Goal: Find specific page/section: Find specific page/section

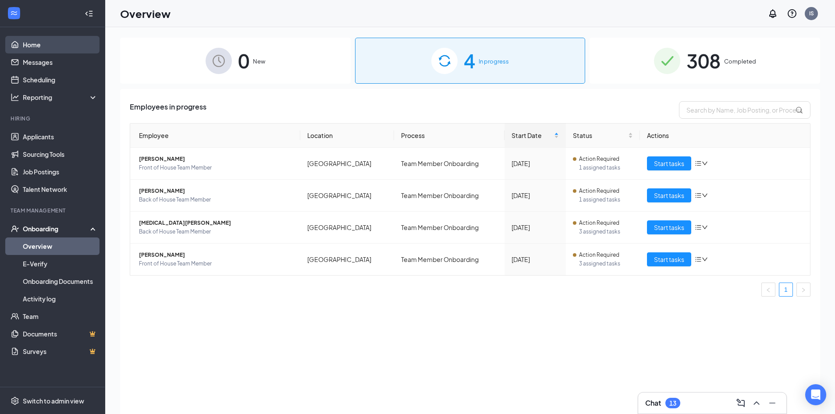
click at [39, 43] on link "Home" at bounding box center [60, 45] width 75 height 18
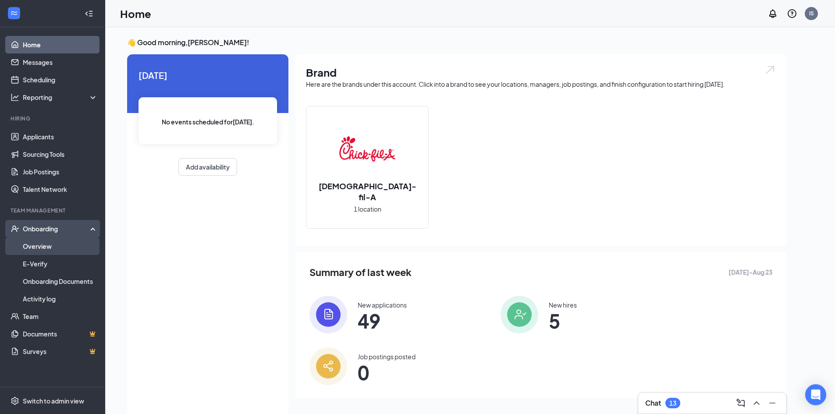
click at [67, 252] on link "Overview" at bounding box center [60, 247] width 75 height 18
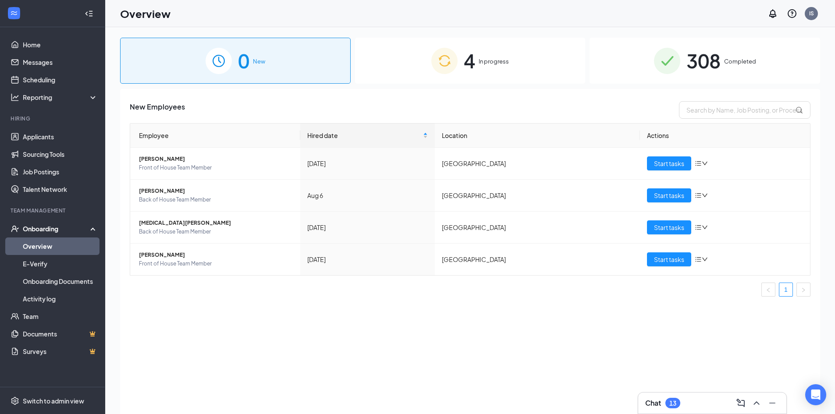
click at [720, 62] on span "308" at bounding box center [703, 61] width 34 height 30
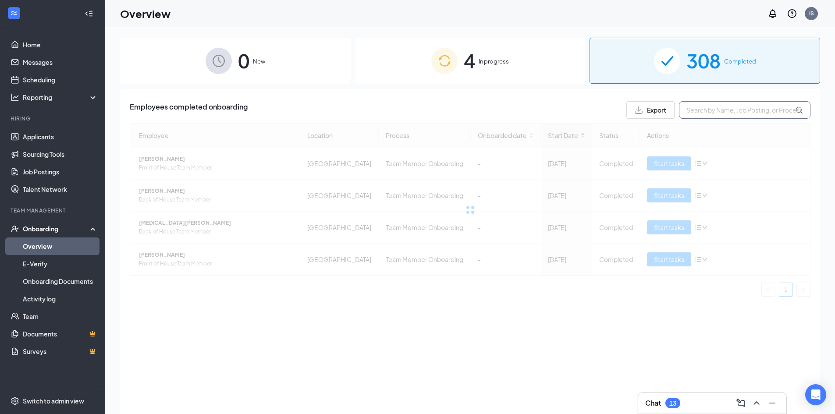
click at [734, 104] on input "text" at bounding box center [744, 110] width 131 height 18
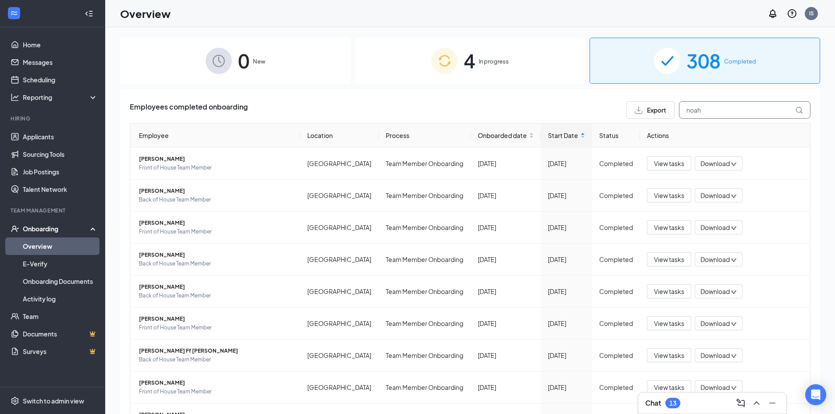
type input "noah"
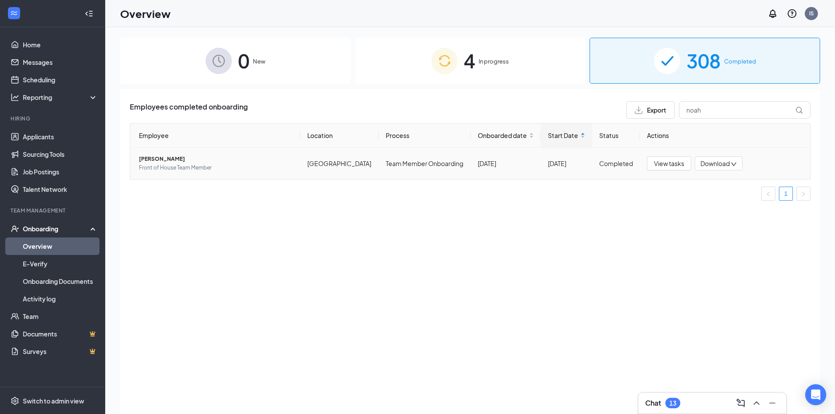
click at [174, 158] on span "[PERSON_NAME]" at bounding box center [216, 159] width 154 height 9
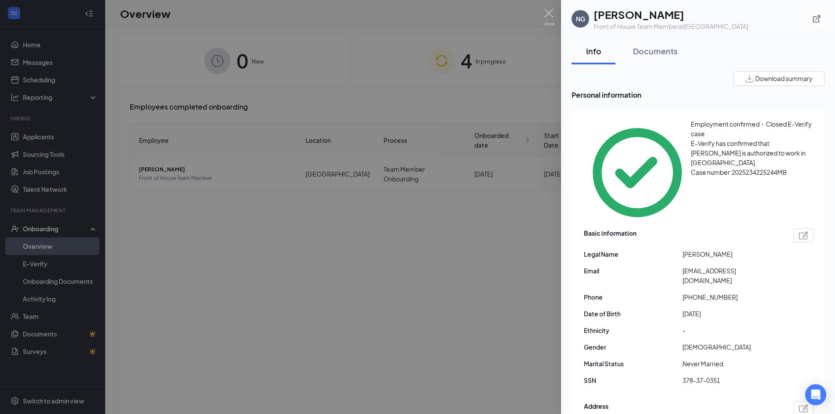
click at [406, 269] on div at bounding box center [417, 207] width 835 height 414
